Goal: Task Accomplishment & Management: Use online tool/utility

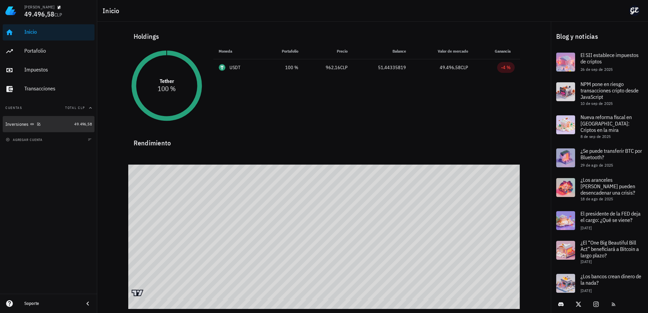
click at [51, 124] on div "Inversiones" at bounding box center [38, 124] width 66 height 6
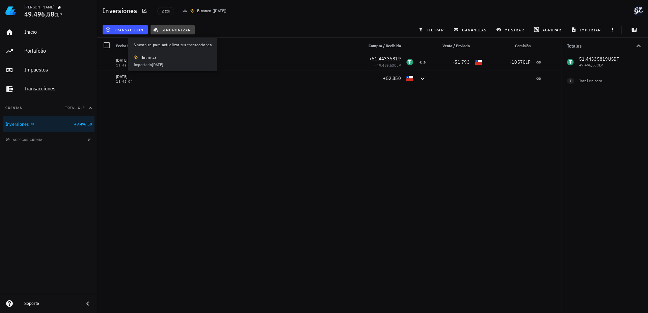
click at [181, 31] on span "sincronizar" at bounding box center [173, 29] width 36 height 5
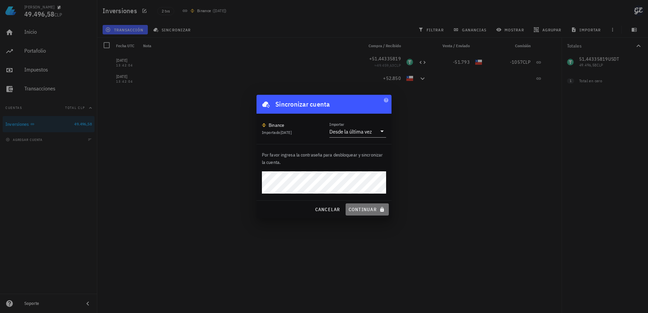
click at [367, 210] on span "continuar" at bounding box center [367, 210] width 38 height 6
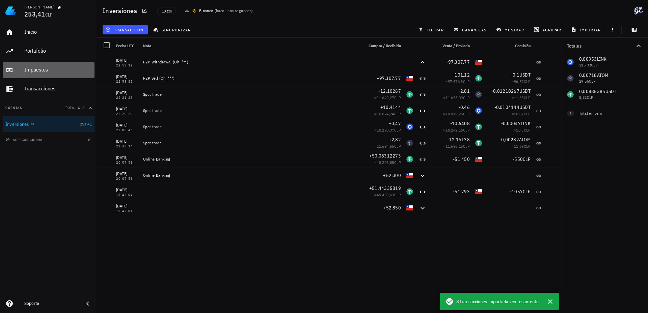
click at [59, 70] on div "Impuestos" at bounding box center [58, 70] width 68 height 6
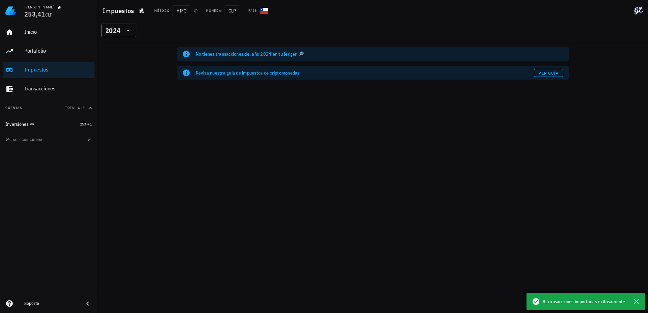
click at [126, 36] on div "2024" at bounding box center [118, 31] width 27 height 14
click at [127, 33] on icon at bounding box center [128, 30] width 8 height 8
click at [126, 32] on icon at bounding box center [128, 30] width 8 height 8
click at [118, 43] on div "2025" at bounding box center [119, 48] width 24 height 11
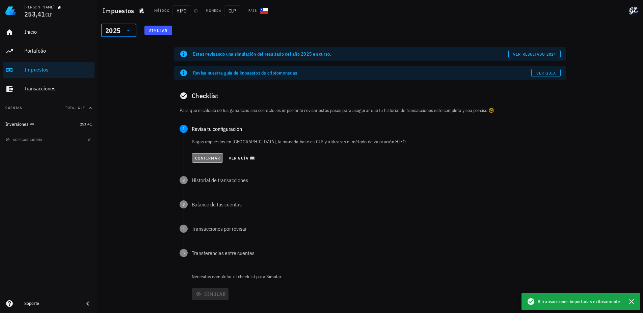
click at [202, 156] on span "Confirmar" at bounding box center [207, 158] width 25 height 5
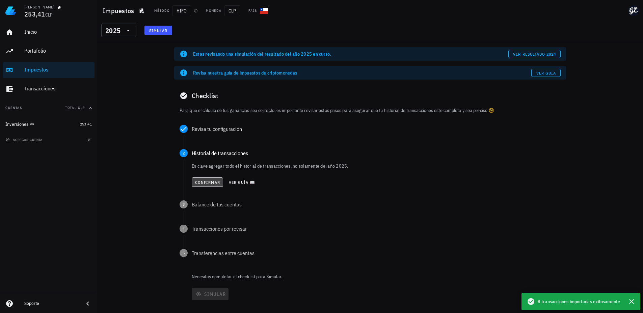
click at [212, 182] on span "Confirmar" at bounding box center [207, 182] width 25 height 5
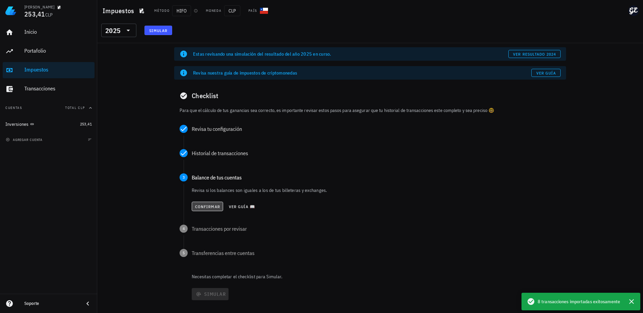
click at [205, 210] on button "Confirmar" at bounding box center [207, 206] width 31 height 9
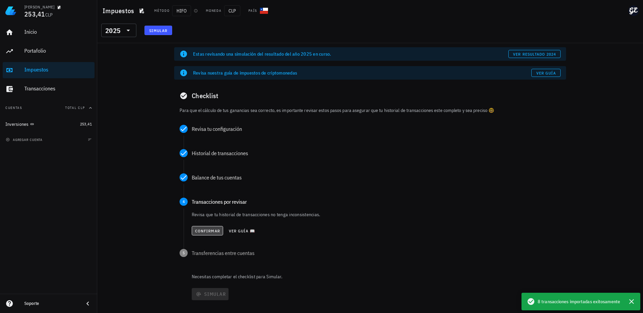
click at [214, 229] on span "Confirmar" at bounding box center [207, 231] width 25 height 5
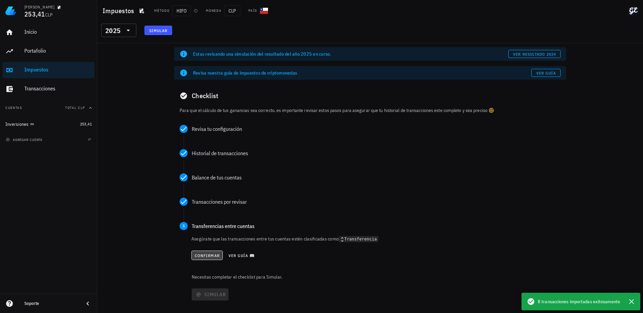
click at [217, 254] on span "Confirmar" at bounding box center [206, 255] width 25 height 5
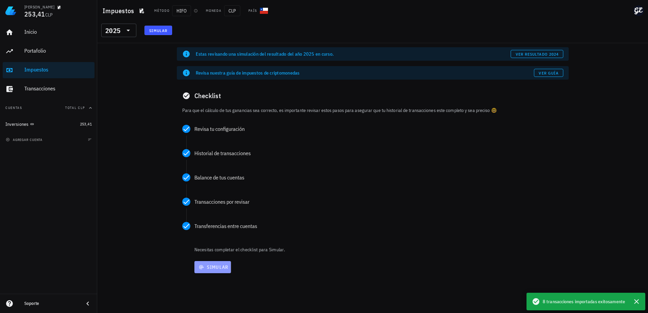
click at [220, 269] on span "Simular" at bounding box center [212, 267] width 31 height 6
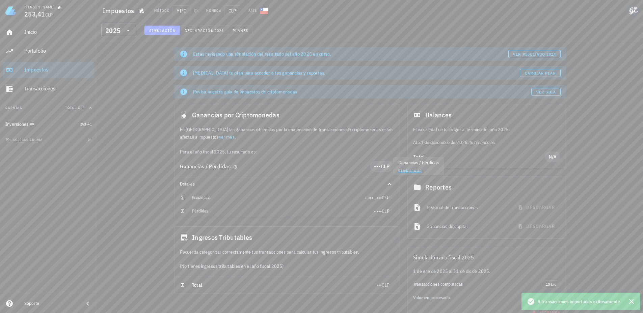
click at [237, 168] on div "Ganancias / Pérdidas" at bounding box center [275, 166] width 190 height 5
click at [374, 169] on span "•••" at bounding box center [377, 166] width 7 height 7
click at [356, 165] on div "Ganancias / Pérdidas" at bounding box center [275, 166] width 190 height 5
click at [236, 168] on icon "button" at bounding box center [235, 166] width 3 height 3
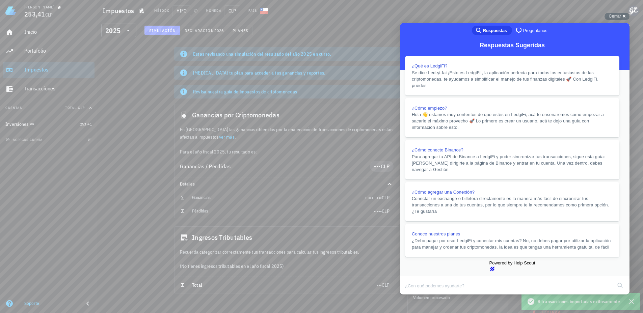
click at [413, 295] on button "Close" at bounding box center [406, 299] width 12 height 9
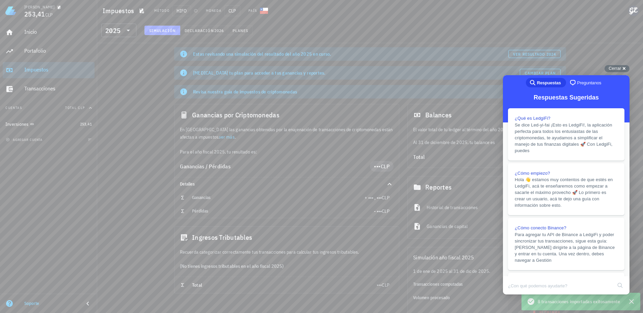
click at [202, 286] on div "Total" at bounding box center [284, 286] width 185 height 6
click at [52, 31] on div "Inicio" at bounding box center [58, 32] width 68 height 6
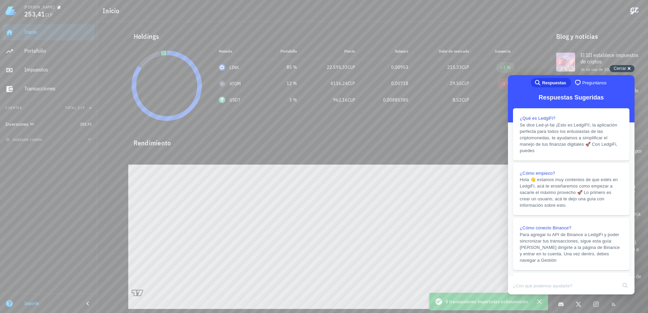
click at [634, 70] on div "Cerrar cross-small" at bounding box center [622, 68] width 25 height 7
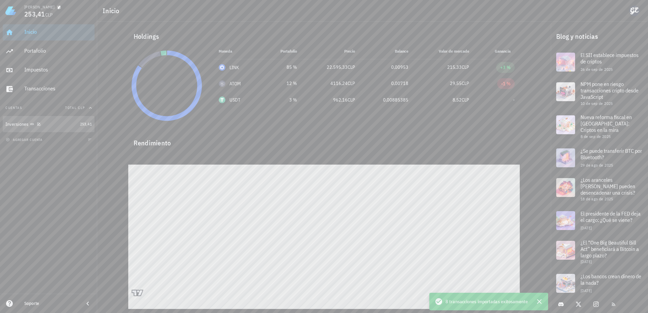
click at [52, 124] on div "Inversiones" at bounding box center [41, 124] width 72 height 6
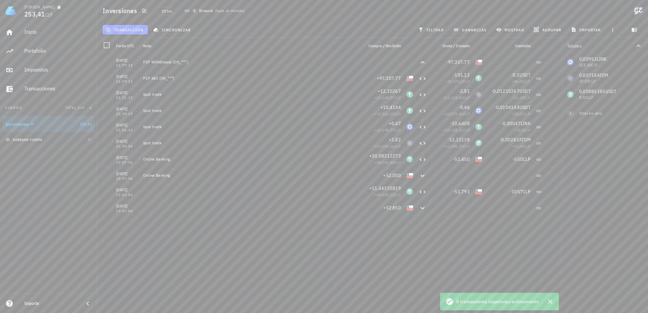
click at [41, 140] on span "agregar cuenta" at bounding box center [24, 140] width 35 height 4
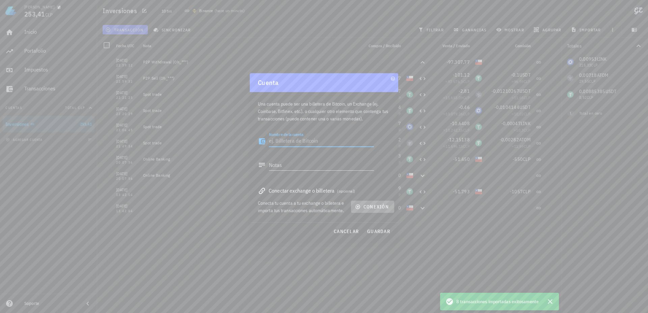
click at [364, 210] on button "conexión" at bounding box center [372, 207] width 43 height 12
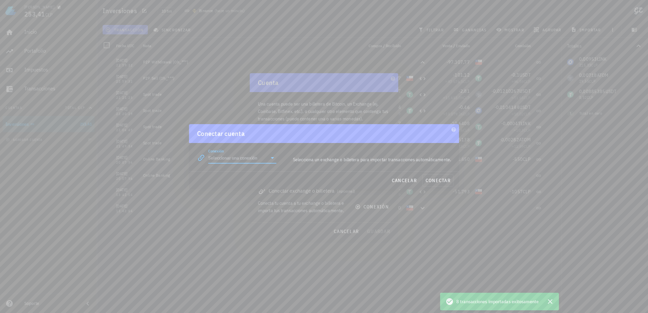
click at [260, 159] on input "Conexión" at bounding box center [237, 158] width 59 height 11
